Goal: Ask a question

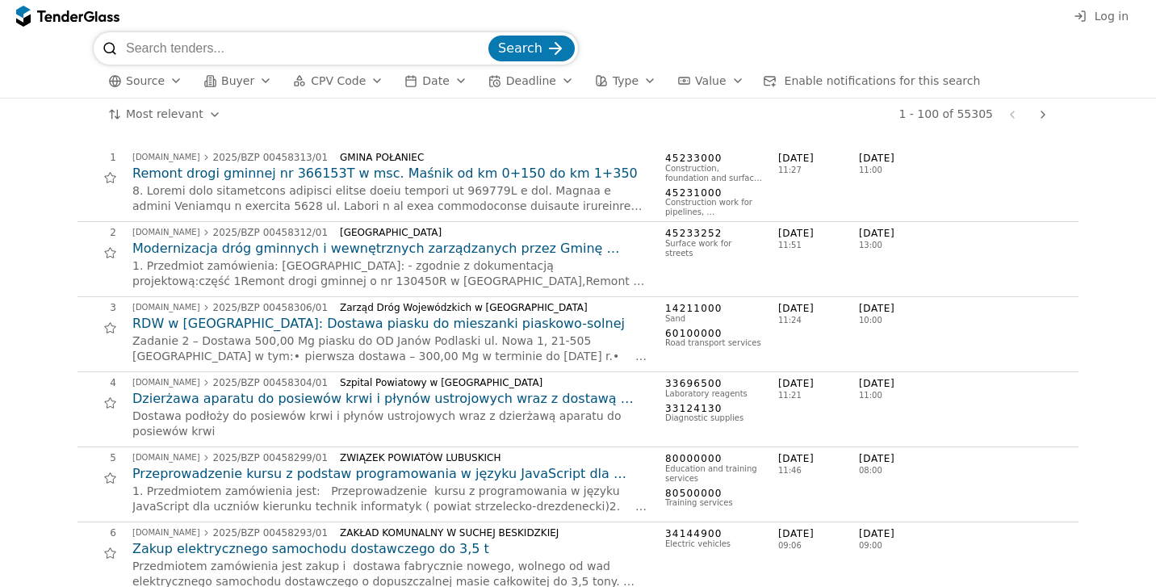
click at [1120, 20] on span "Log in" at bounding box center [1111, 16] width 34 height 13
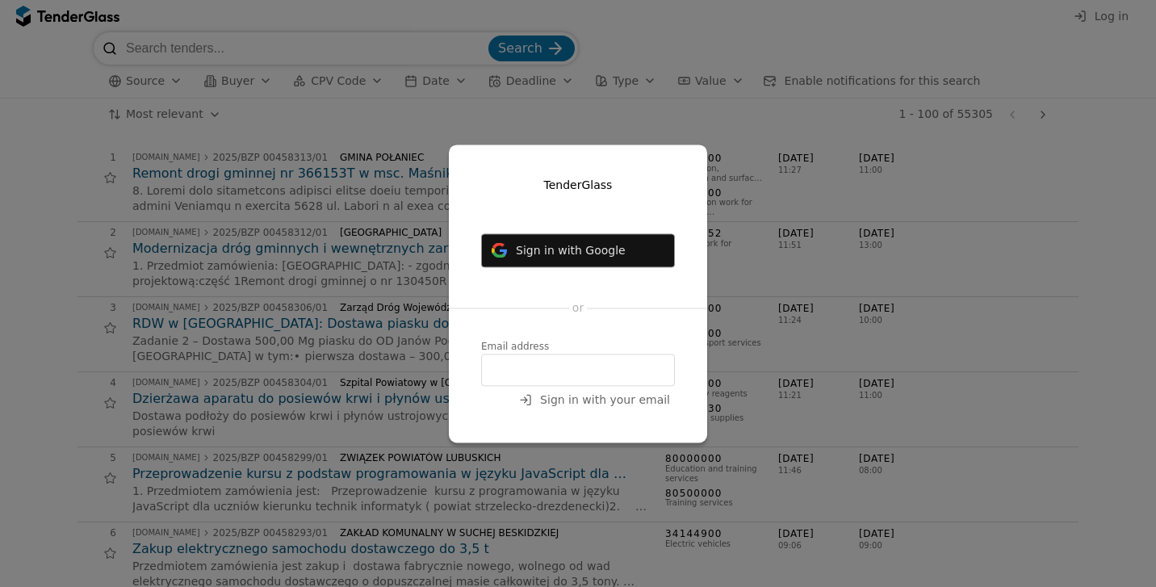
click at [629, 378] on input "email" at bounding box center [578, 369] width 194 height 32
type input "zivile@ekotakas.lt"
click at [655, 404] on span "Sign in with your email" at bounding box center [605, 399] width 130 height 13
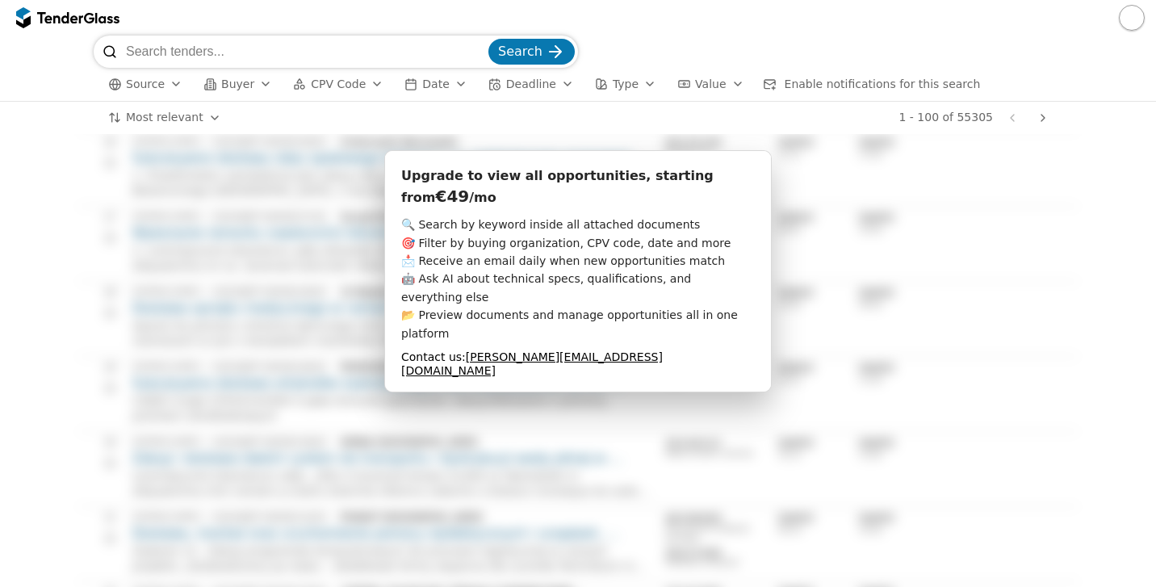
scroll to position [1896, 0]
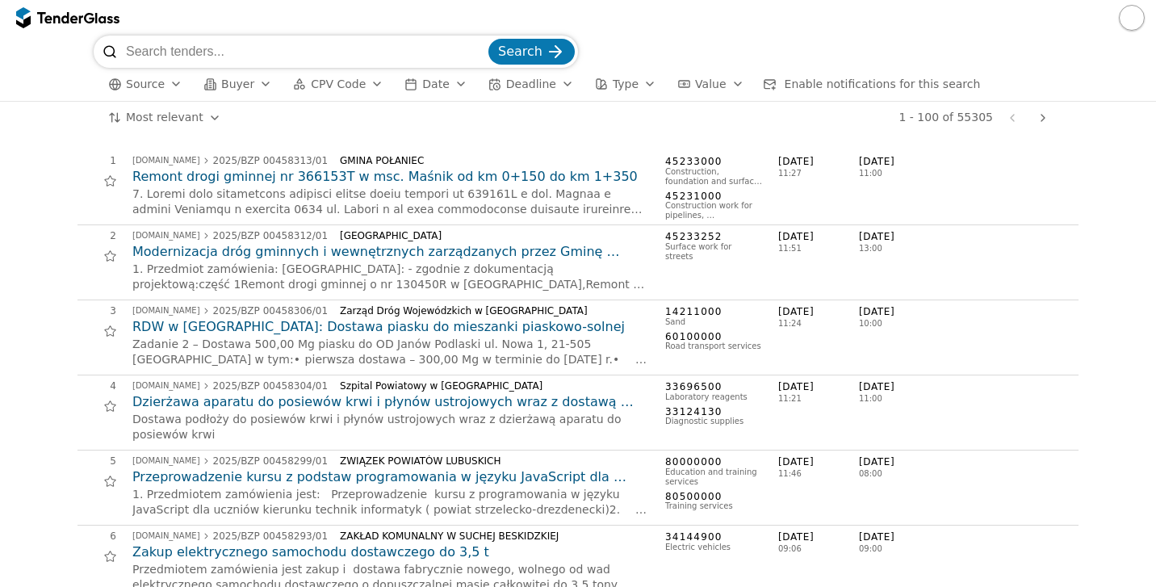
scroll to position [0, 0]
click at [363, 62] on input "search" at bounding box center [305, 52] width 359 height 32
type input "flok"
click at [527, 50] on span "Search" at bounding box center [520, 51] width 44 height 15
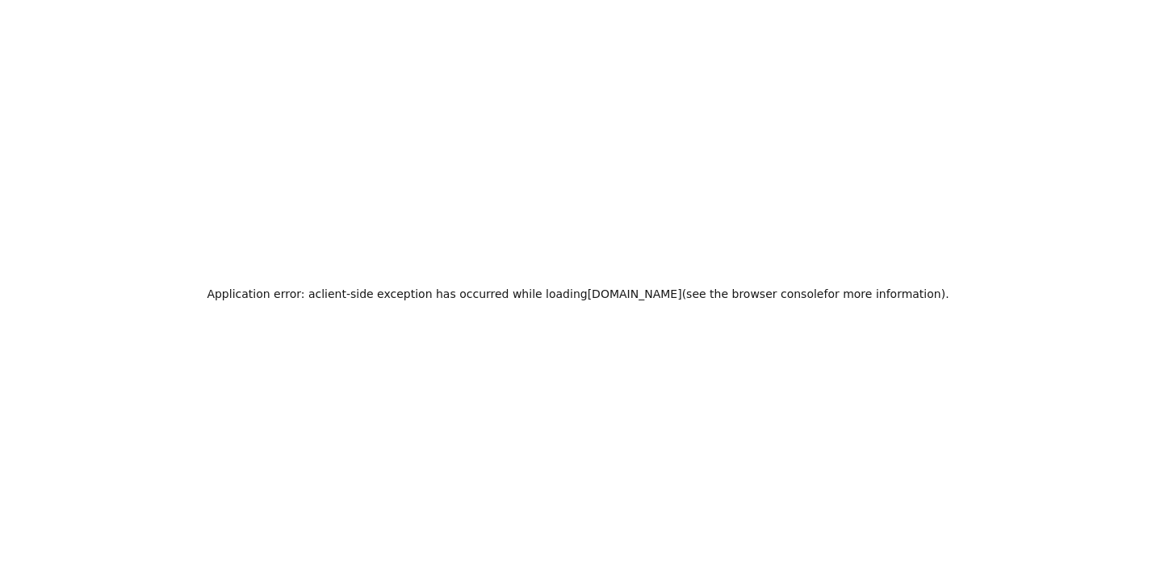
click at [349, 298] on h2 "Application error: a client -side exception has occurred while loading tendergl…" at bounding box center [578, 293] width 742 height 23
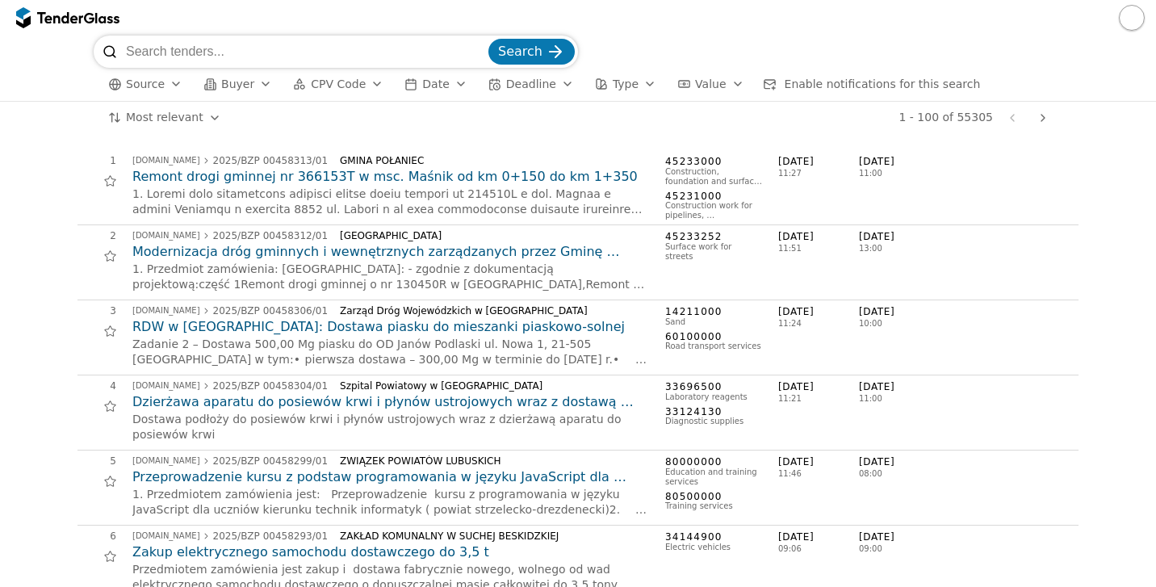
click at [283, 54] on input "search" at bounding box center [305, 52] width 359 height 32
type input "flok"
click at [525, 50] on span "Search" at bounding box center [520, 51] width 44 height 15
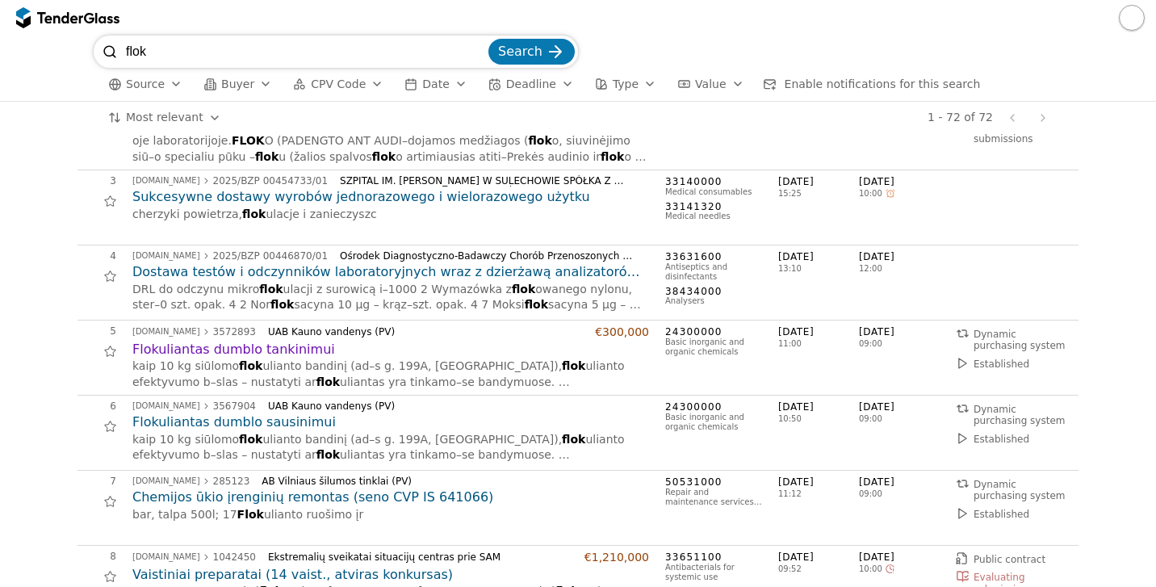
scroll to position [132, 0]
click at [284, 349] on h2 "Flokuliantas dumblo tankinimui" at bounding box center [390, 348] width 516 height 18
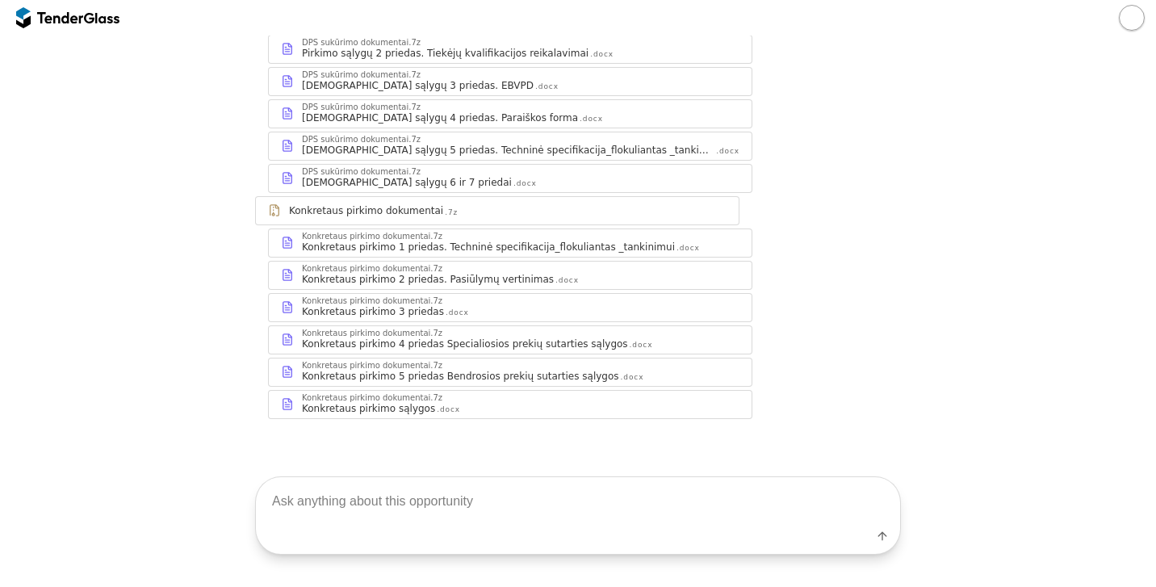
scroll to position [424, 0]
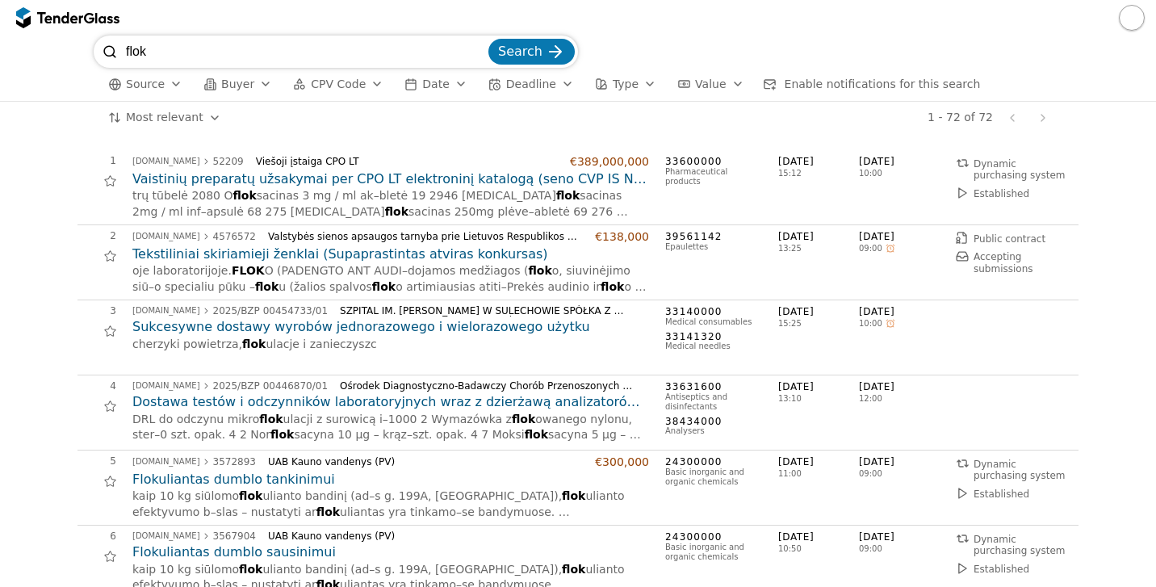
scroll to position [132, 0]
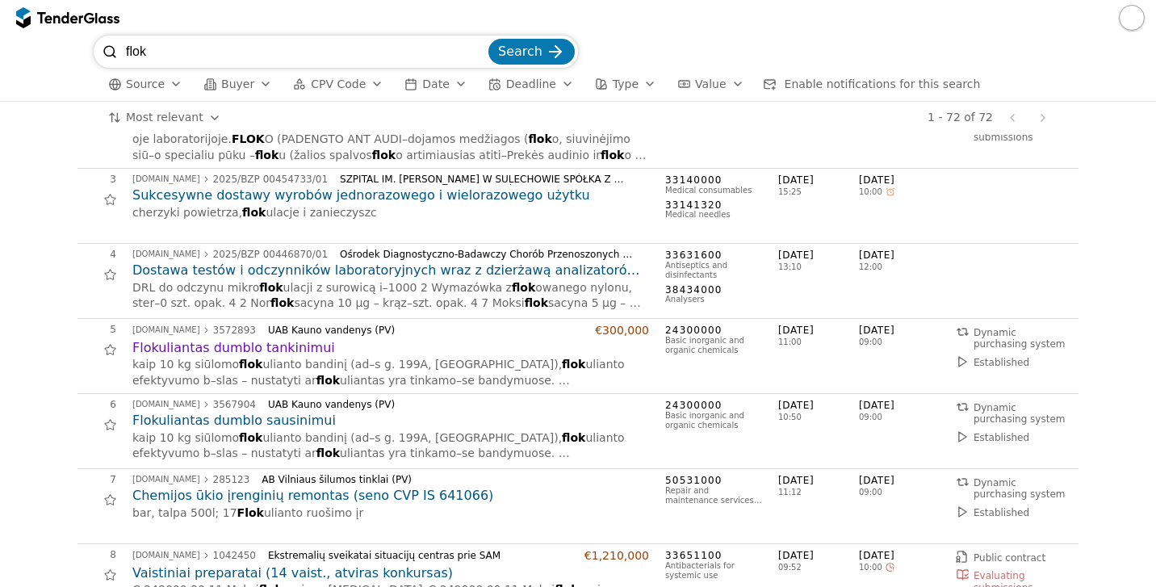
click at [286, 53] on input "flok" at bounding box center [305, 52] width 359 height 32
click at [286, 52] on input "flok" at bounding box center [305, 52] width 359 height 32
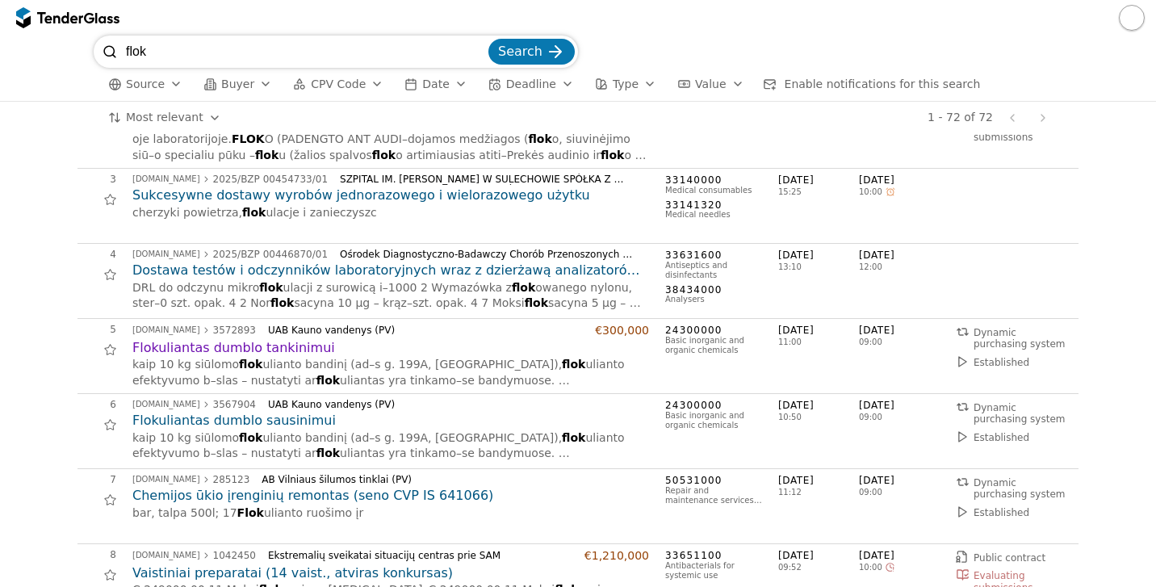
click at [479, 53] on input "flok" at bounding box center [305, 52] width 359 height 32
type input "nuot"
click at [528, 49] on span "Search" at bounding box center [520, 51] width 44 height 15
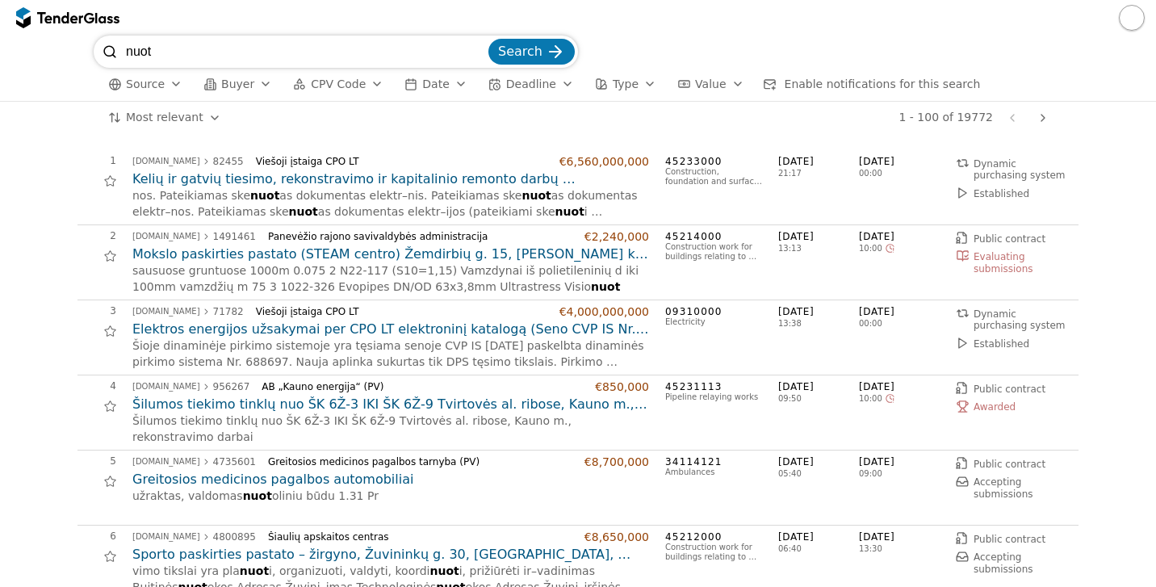
click at [182, 52] on input "nuot" at bounding box center [305, 52] width 359 height 32
click at [188, 48] on input "nuot" at bounding box center [305, 52] width 359 height 32
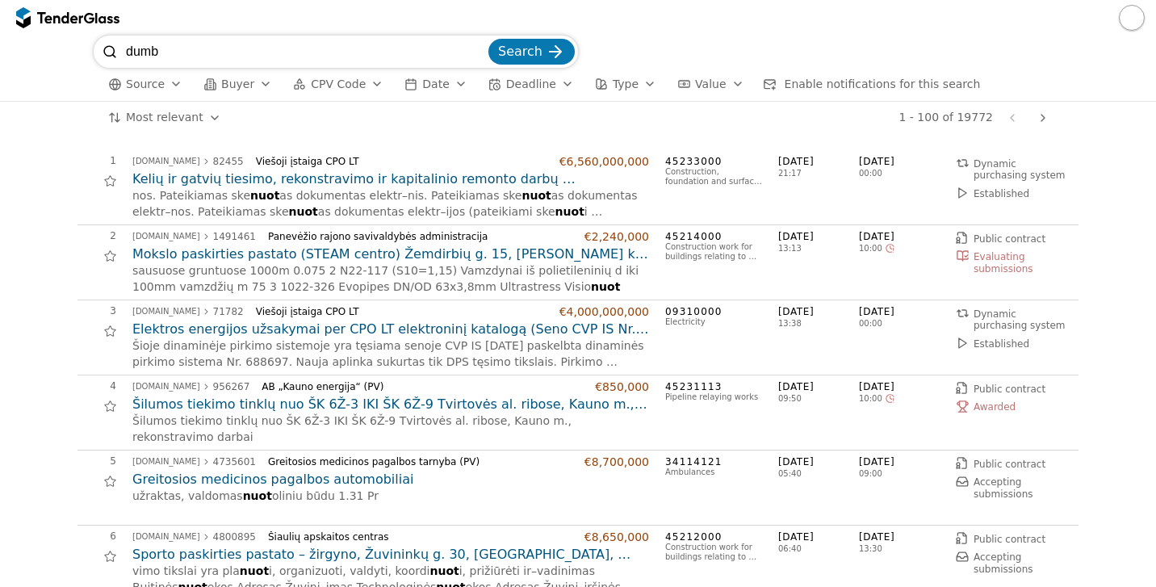
type input "dumbl"
click at [533, 52] on button "Search" at bounding box center [531, 52] width 86 height 26
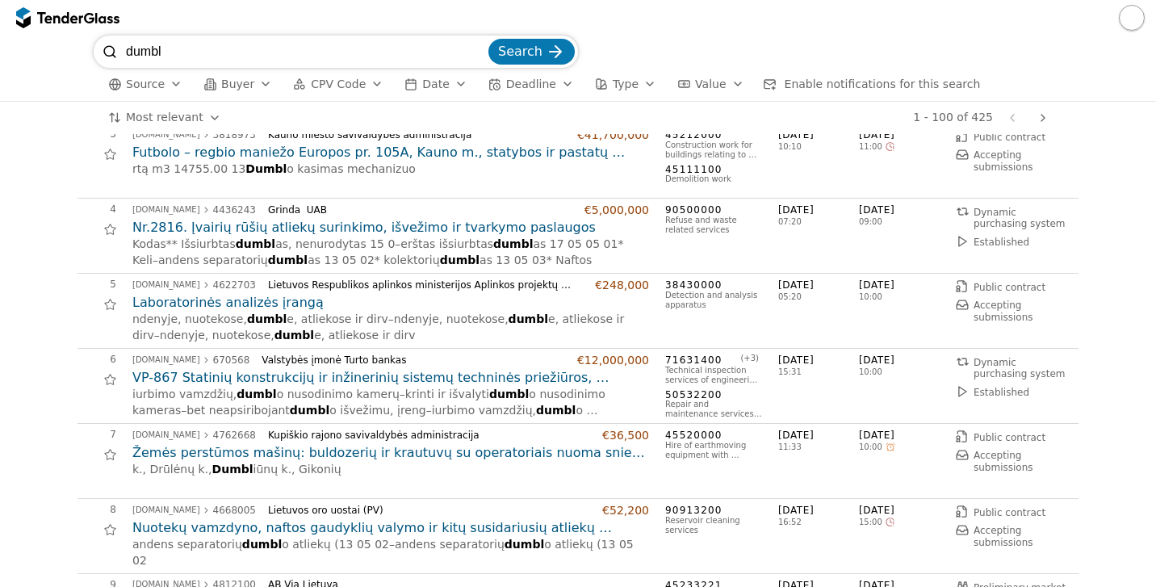
scroll to position [182, 0]
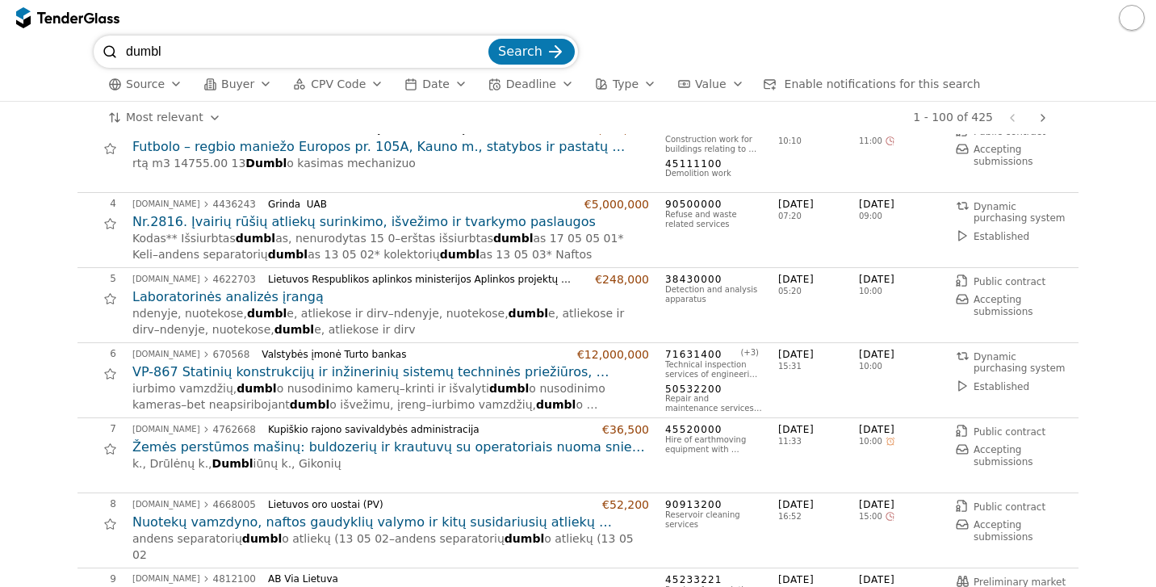
click at [346, 52] on input "dumbl" at bounding box center [305, 52] width 359 height 32
type input "smulkint"
drag, startPoint x: 540, startPoint y: 48, endPoint x: 588, endPoint y: 48, distance: 47.6
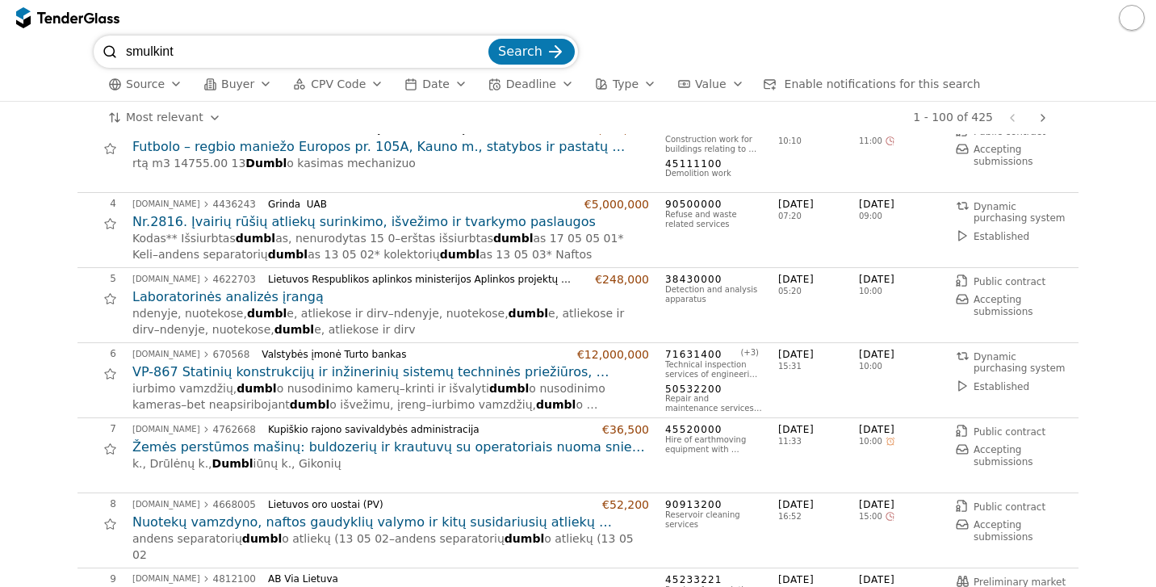
click at [540, 48] on span "Search" at bounding box center [520, 51] width 44 height 15
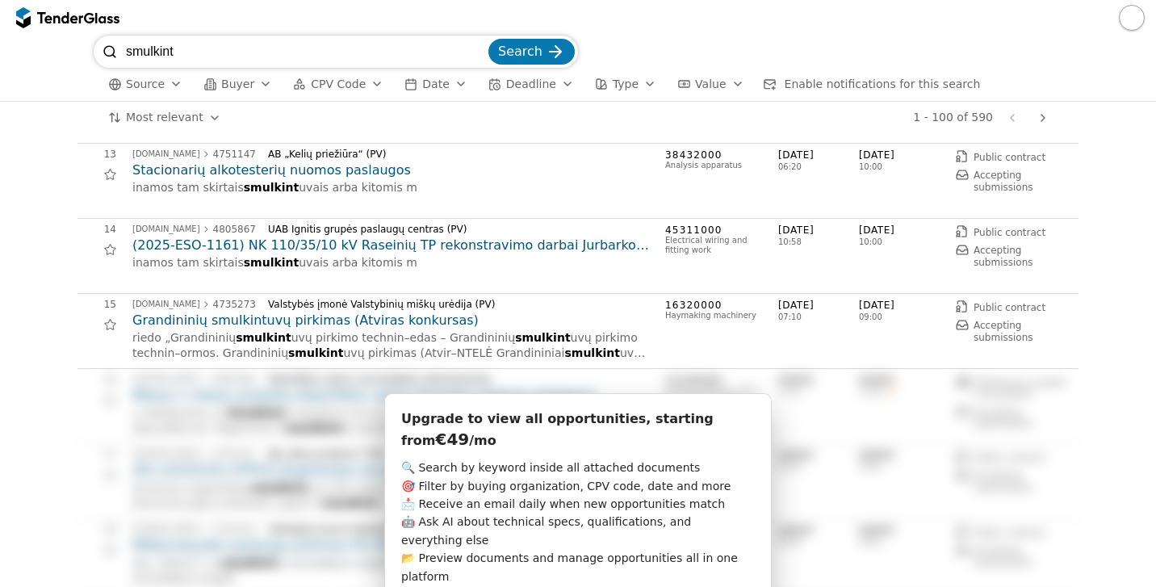
scroll to position [905, 0]
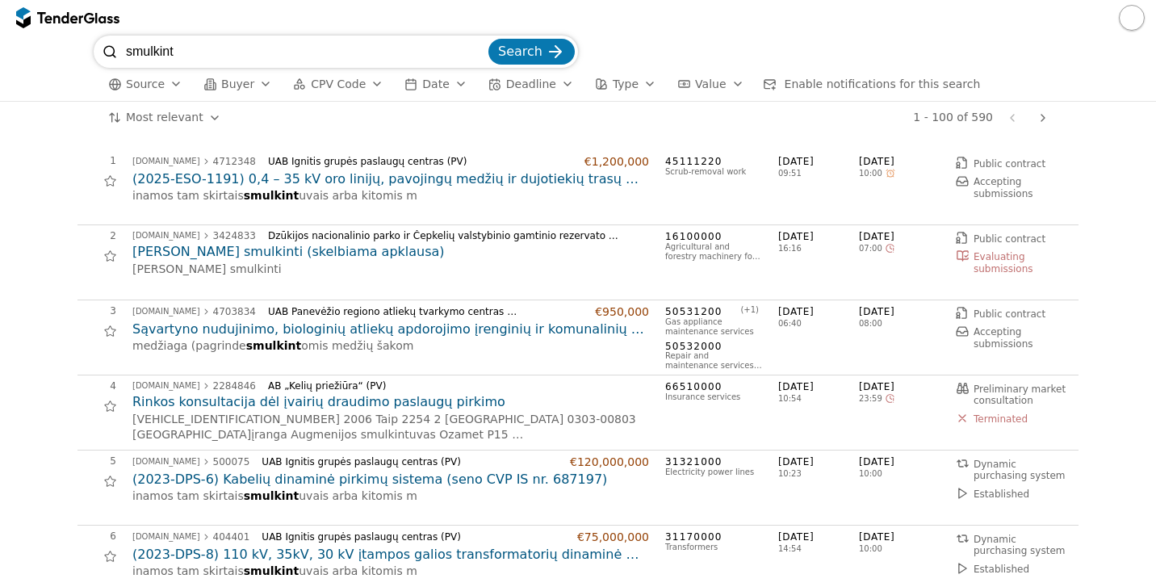
scroll to position [0, 0]
click at [479, 48] on input "smulkint" at bounding box center [305, 52] width 359 height 32
type input "rekonstr"
click at [533, 52] on button "Search" at bounding box center [531, 52] width 86 height 26
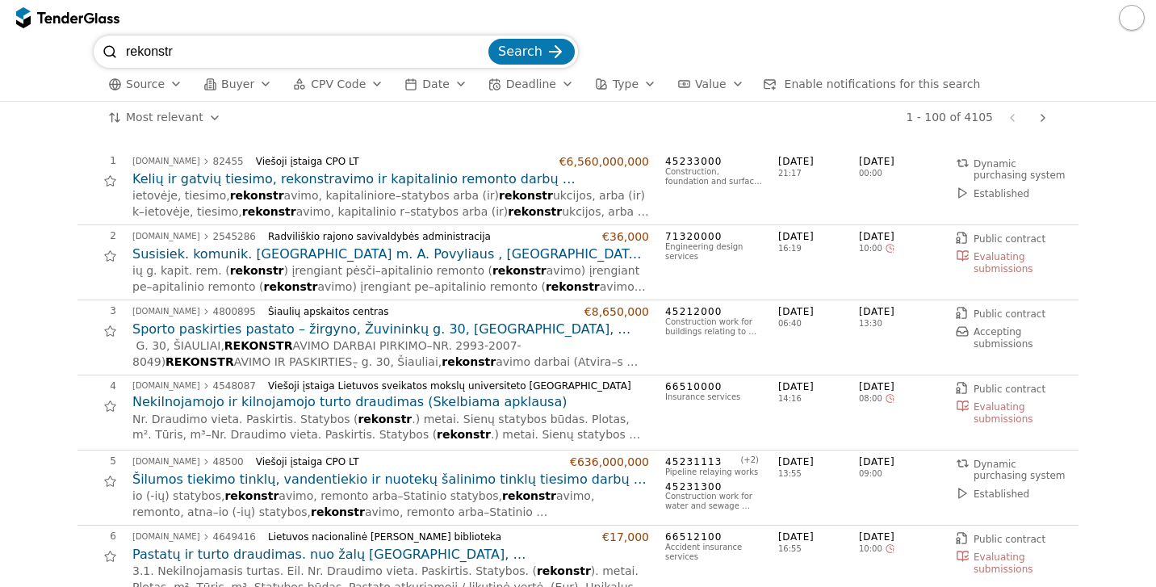
click at [480, 52] on input "rekonstr" at bounding box center [305, 52] width 359 height 32
type input "orap"
click at [533, 52] on button "Search" at bounding box center [531, 52] width 86 height 26
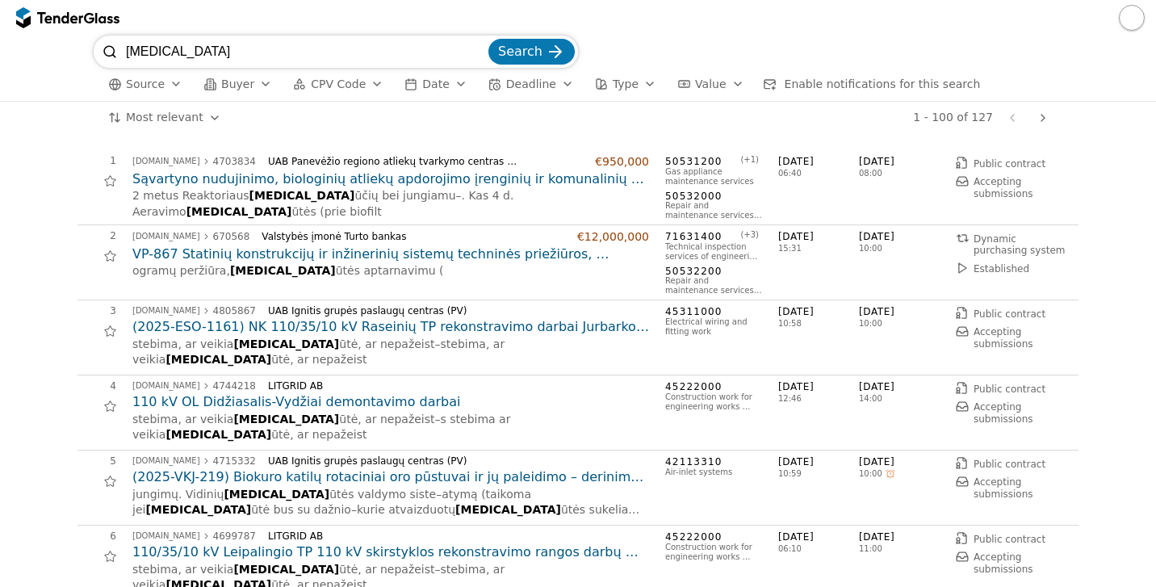
click at [308, 180] on h2 "Sąvartyno nudujinimo, biologinių atliekų apdorojimo įrenginių ir komunalinių at…" at bounding box center [390, 179] width 516 height 18
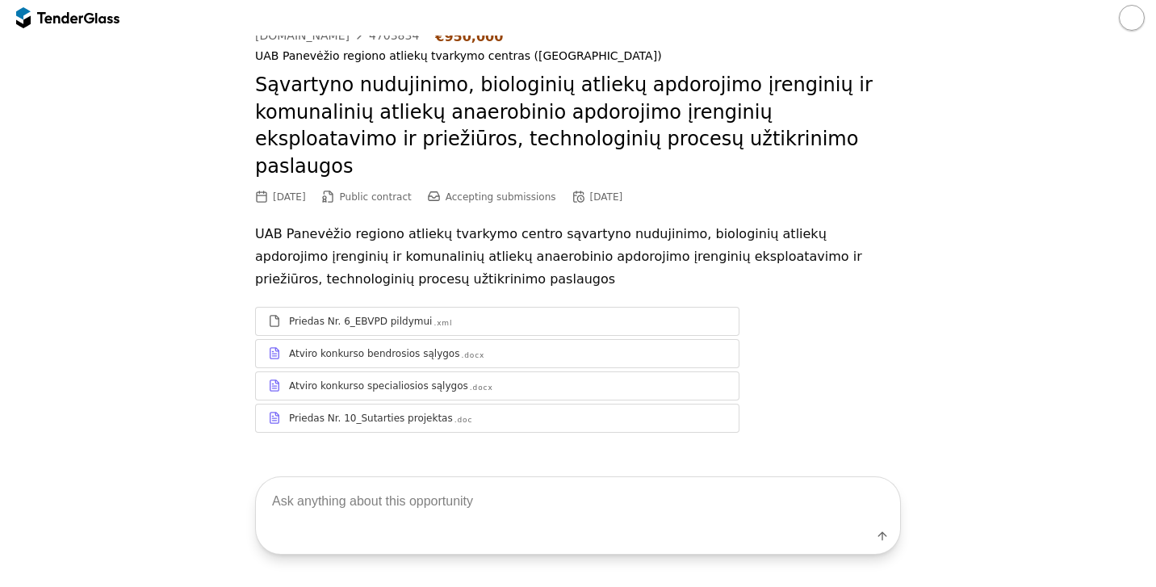
scroll to position [34, 0]
click at [512, 192] on span "Accepting submissions" at bounding box center [500, 197] width 111 height 11
click at [470, 192] on span "Accepting submissions" at bounding box center [500, 197] width 111 height 11
click at [454, 175] on div at bounding box center [434, 197] width 46 height 44
click at [533, 192] on span "Accepting submissions" at bounding box center [500, 197] width 111 height 11
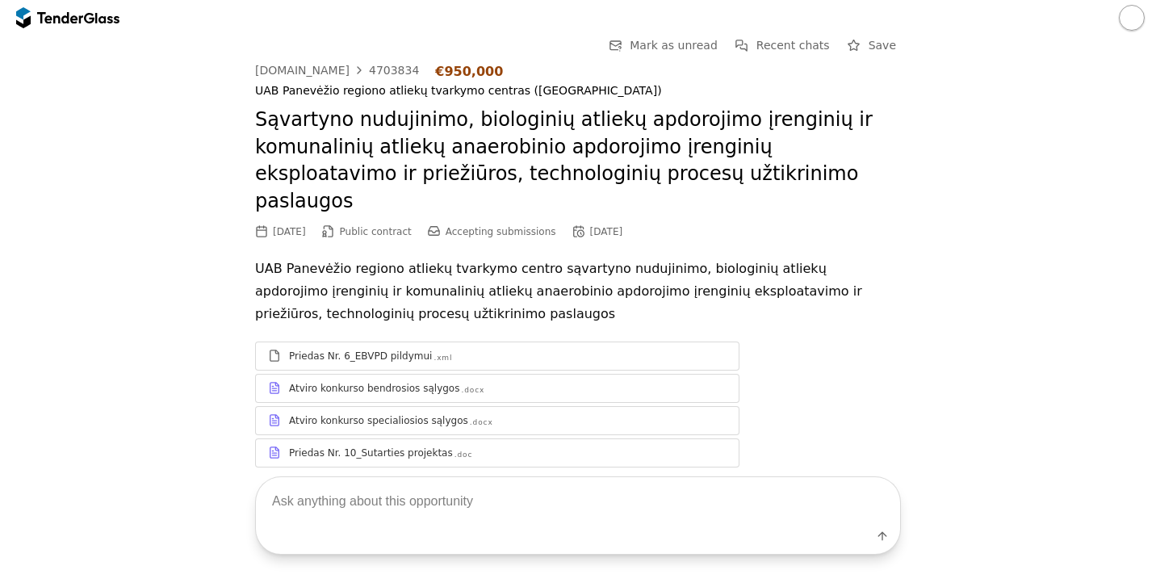
scroll to position [0, 0]
click at [314, 68] on div "[DOMAIN_NAME]" at bounding box center [302, 70] width 94 height 11
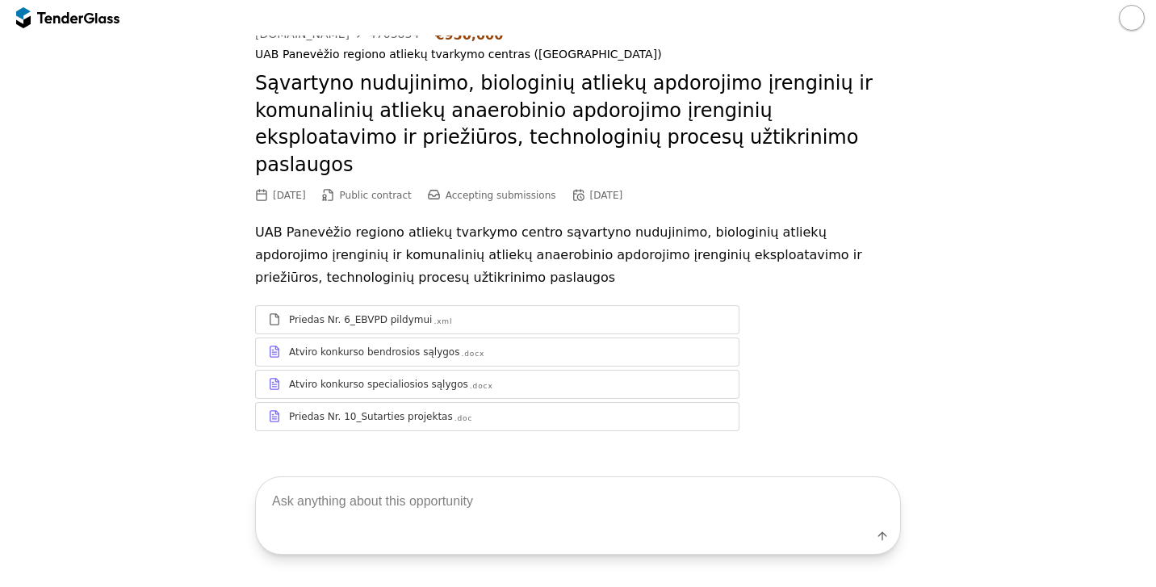
scroll to position [34, 0]
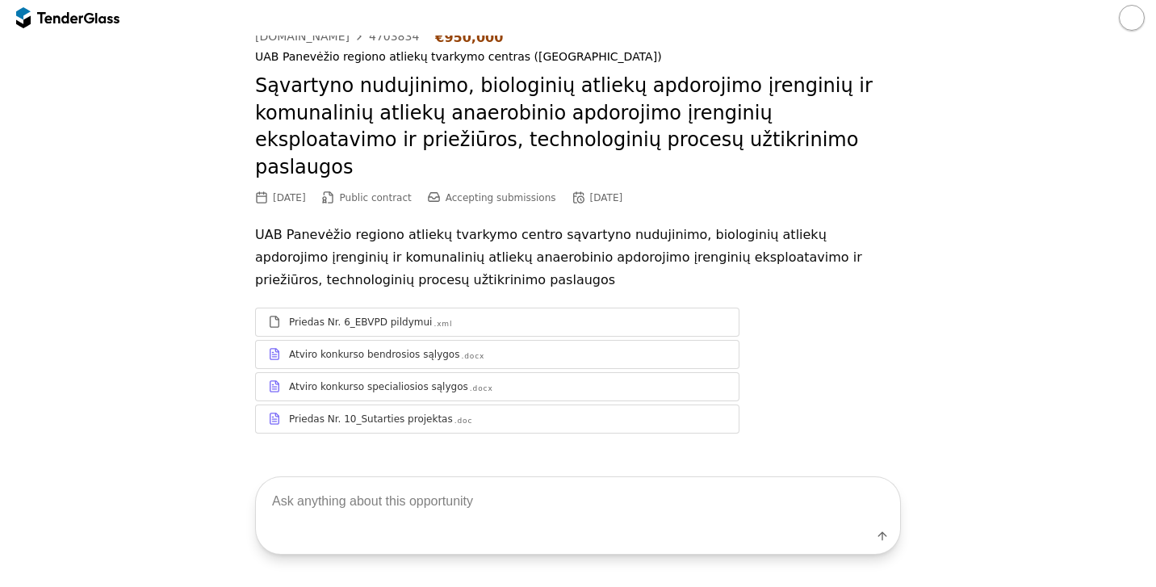
click at [399, 380] on div "Atviro konkurso specialiosios sąlygos" at bounding box center [378, 386] width 179 height 13
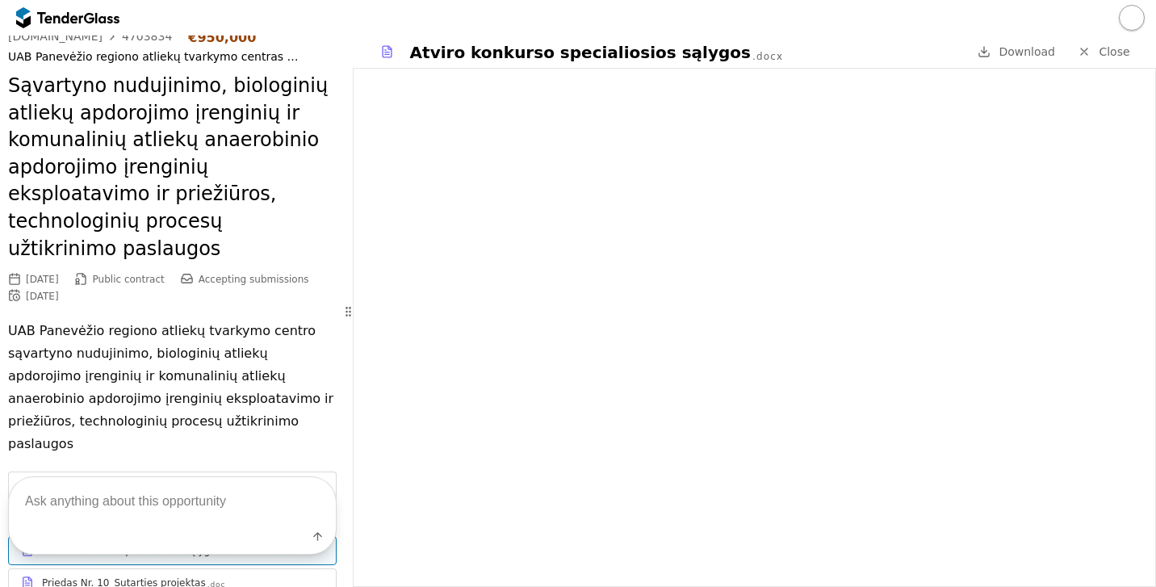
click at [162, 495] on textarea at bounding box center [172, 501] width 327 height 48
type textarea "kokia įranga reikalinga?"
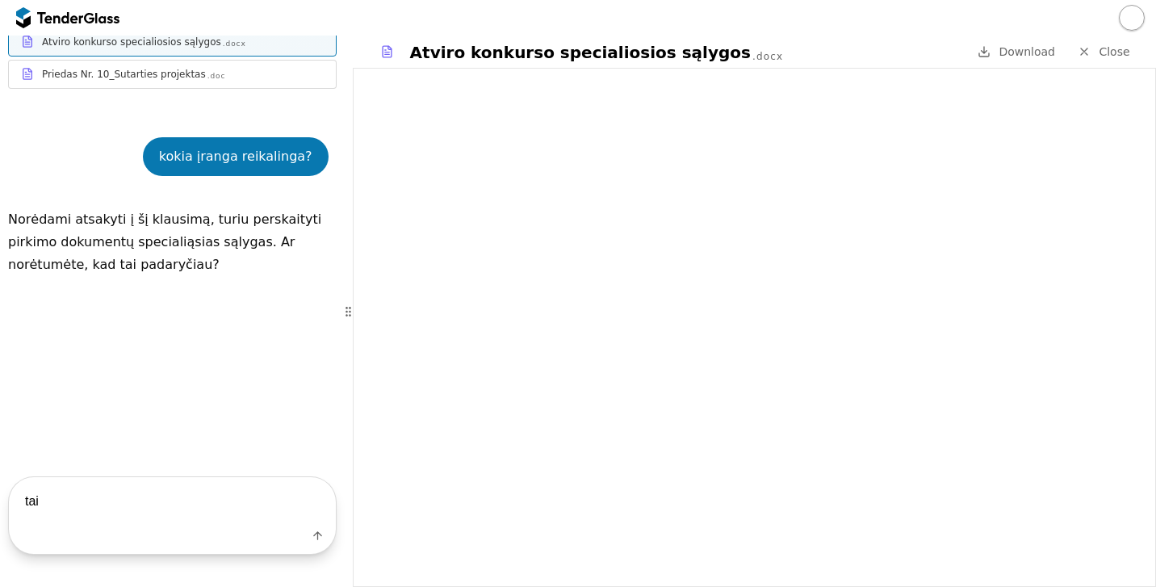
type textarea "taip"
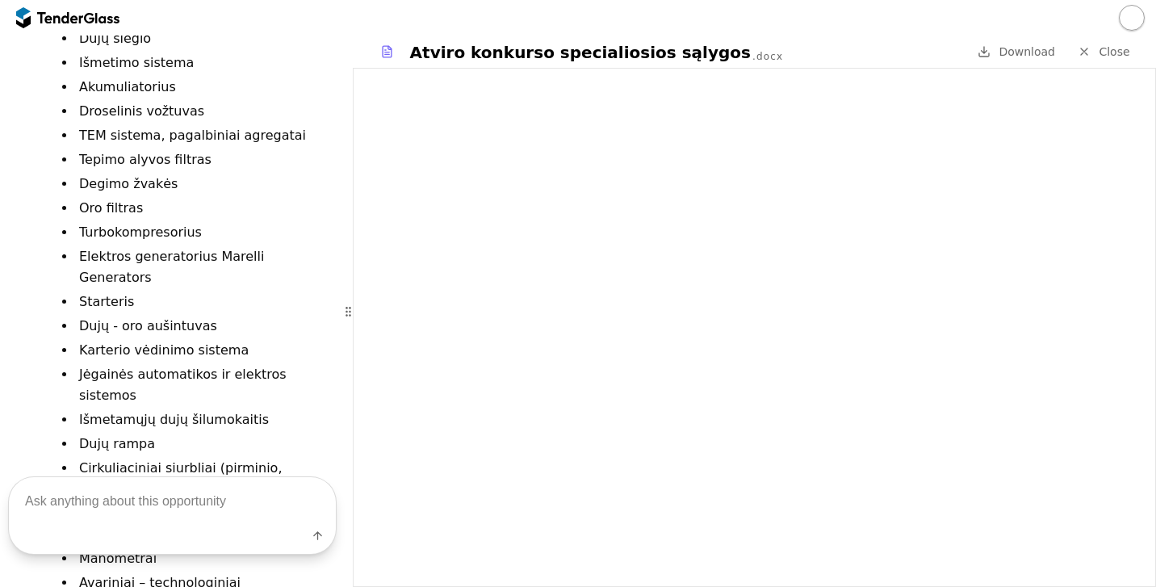
scroll to position [3206, 0]
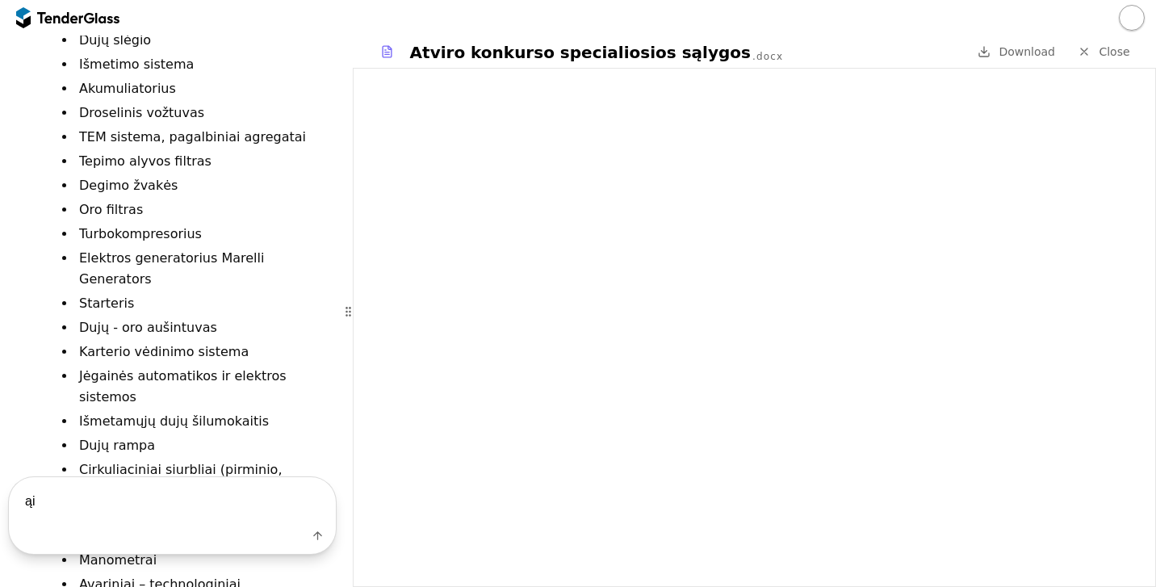
type textarea "ą"
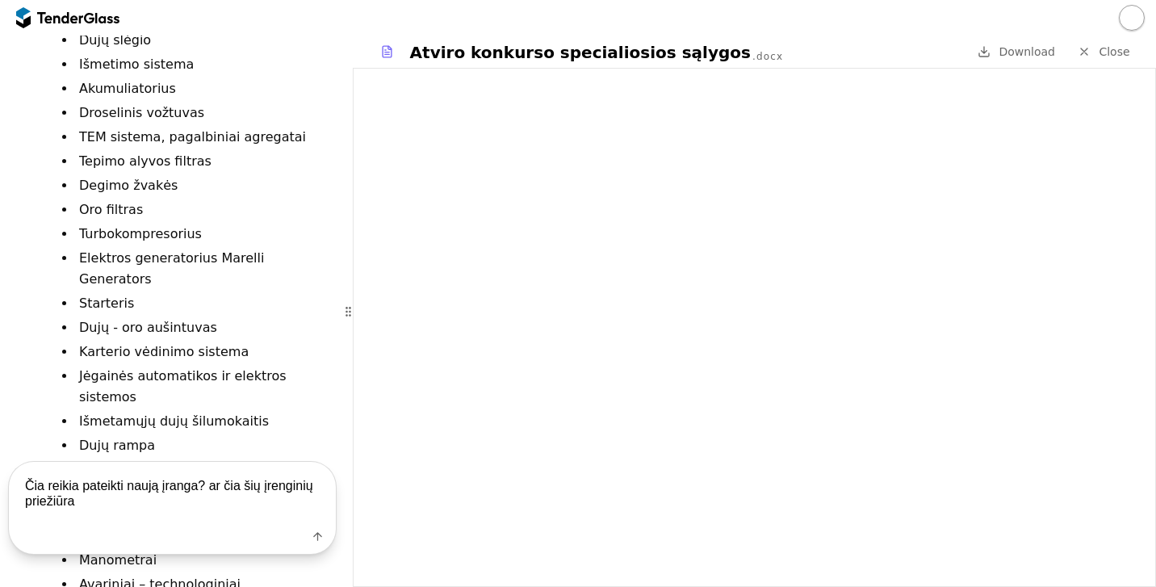
type textarea "Čia reikia pateikti naują įranga? ar čia šių įrenginių priežiūra?"
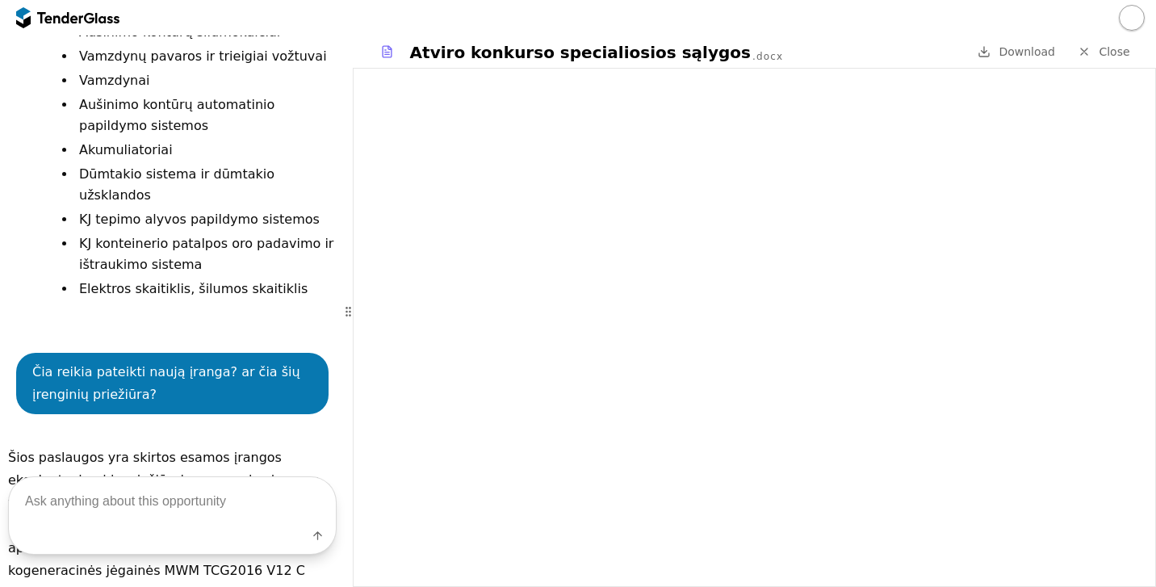
scroll to position [3868, 0]
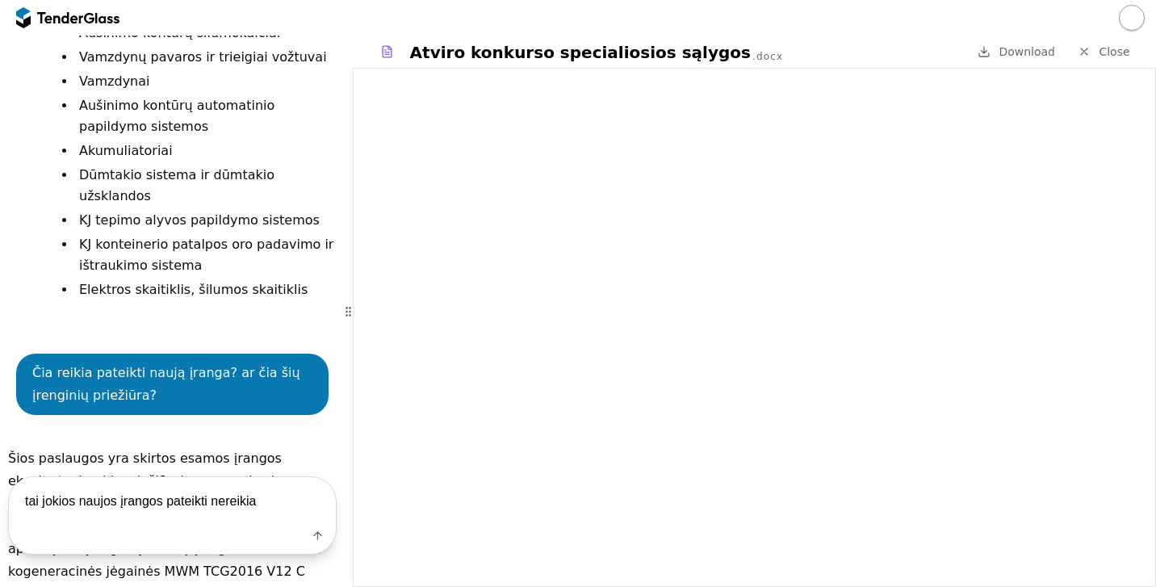
type textarea "tai jokios naujos įrangos pateikti nereikia?"
